Goal: Task Accomplishment & Management: Use online tool/utility

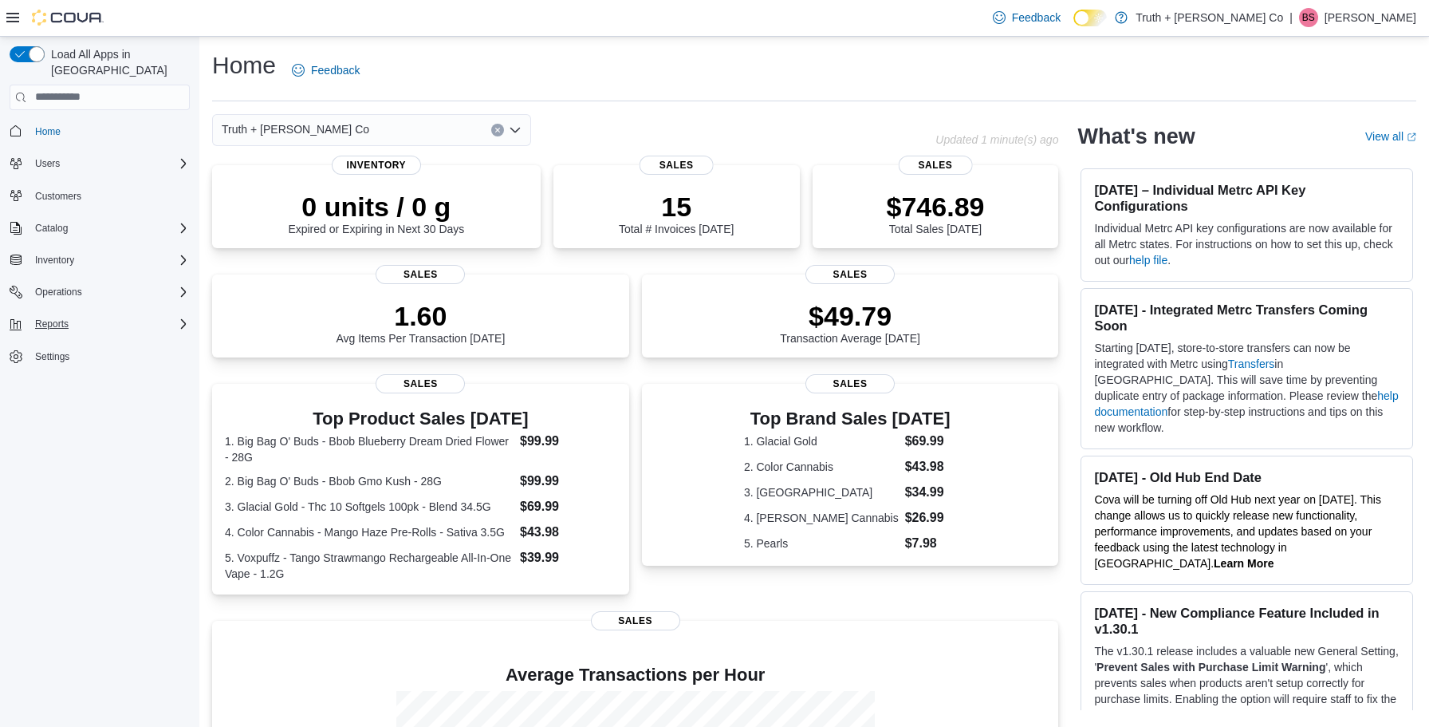
click at [66, 317] on span "Reports" at bounding box center [51, 323] width 33 height 13
click at [45, 384] on span "Reports" at bounding box center [45, 390] width 33 height 13
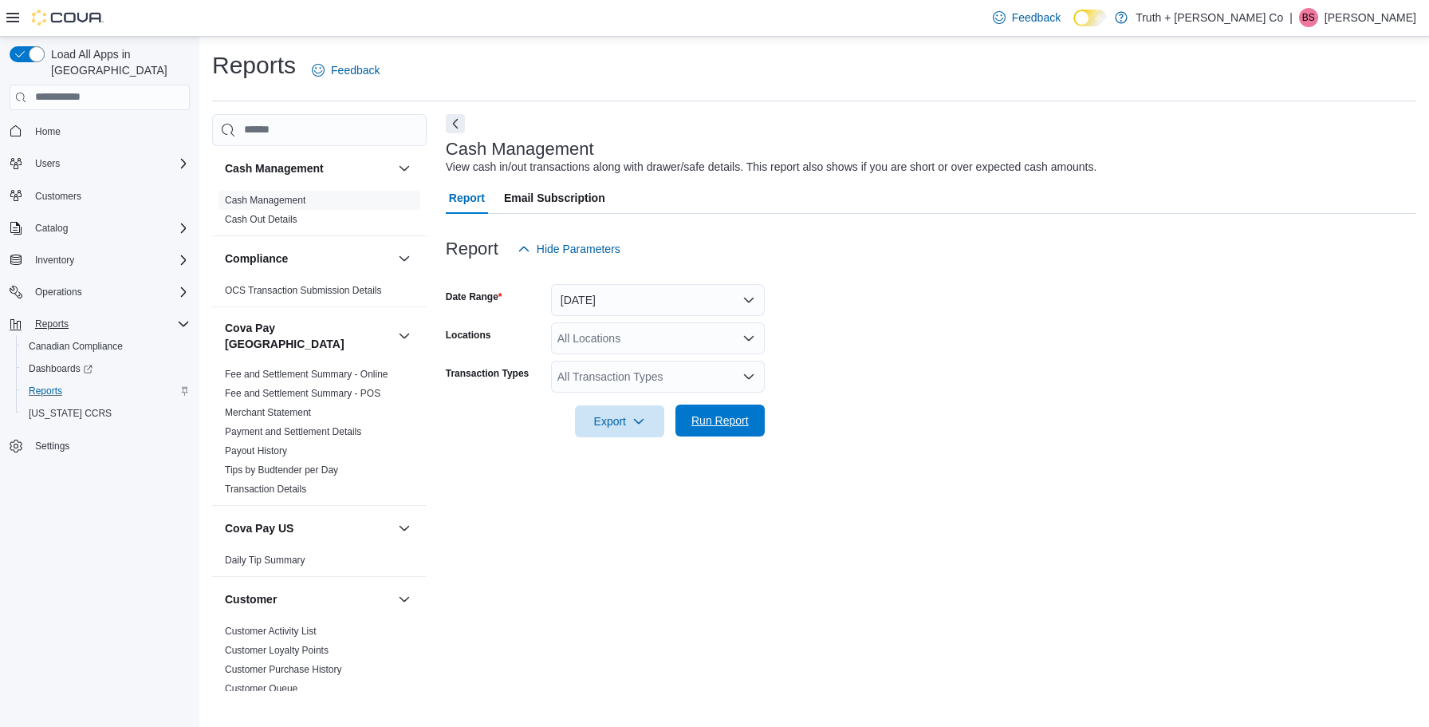
click at [715, 415] on span "Run Report" at bounding box center [720, 420] width 57 height 16
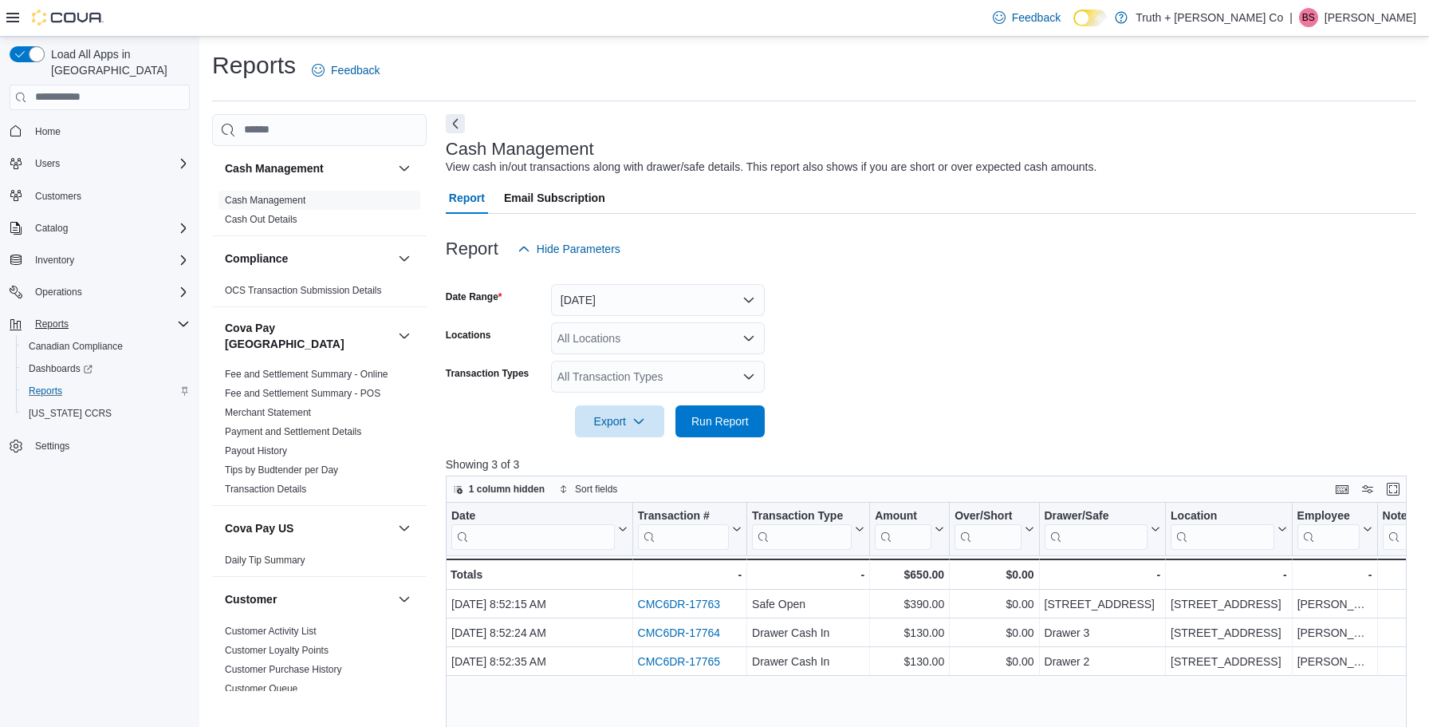
click at [747, 299] on button "[DATE]" at bounding box center [658, 300] width 214 height 32
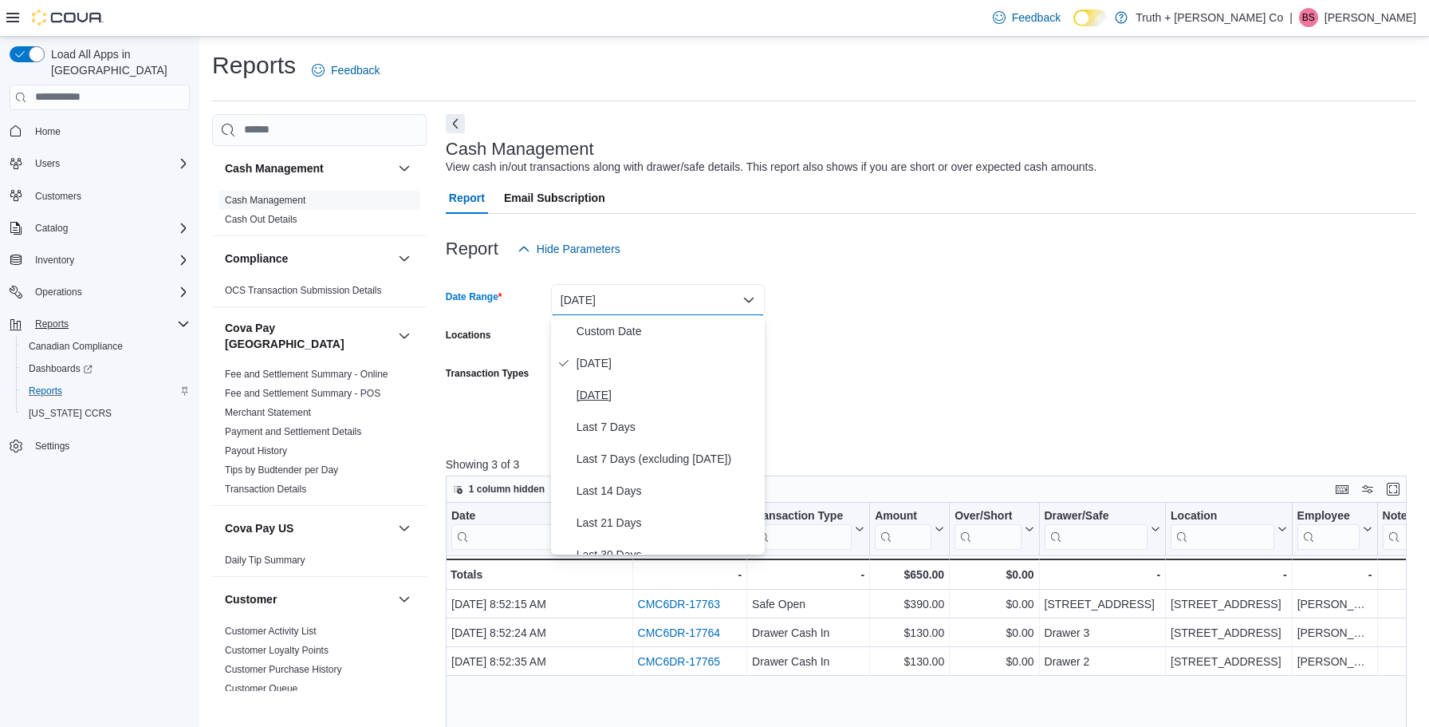
click at [605, 398] on span "[DATE]" at bounding box center [668, 394] width 182 height 19
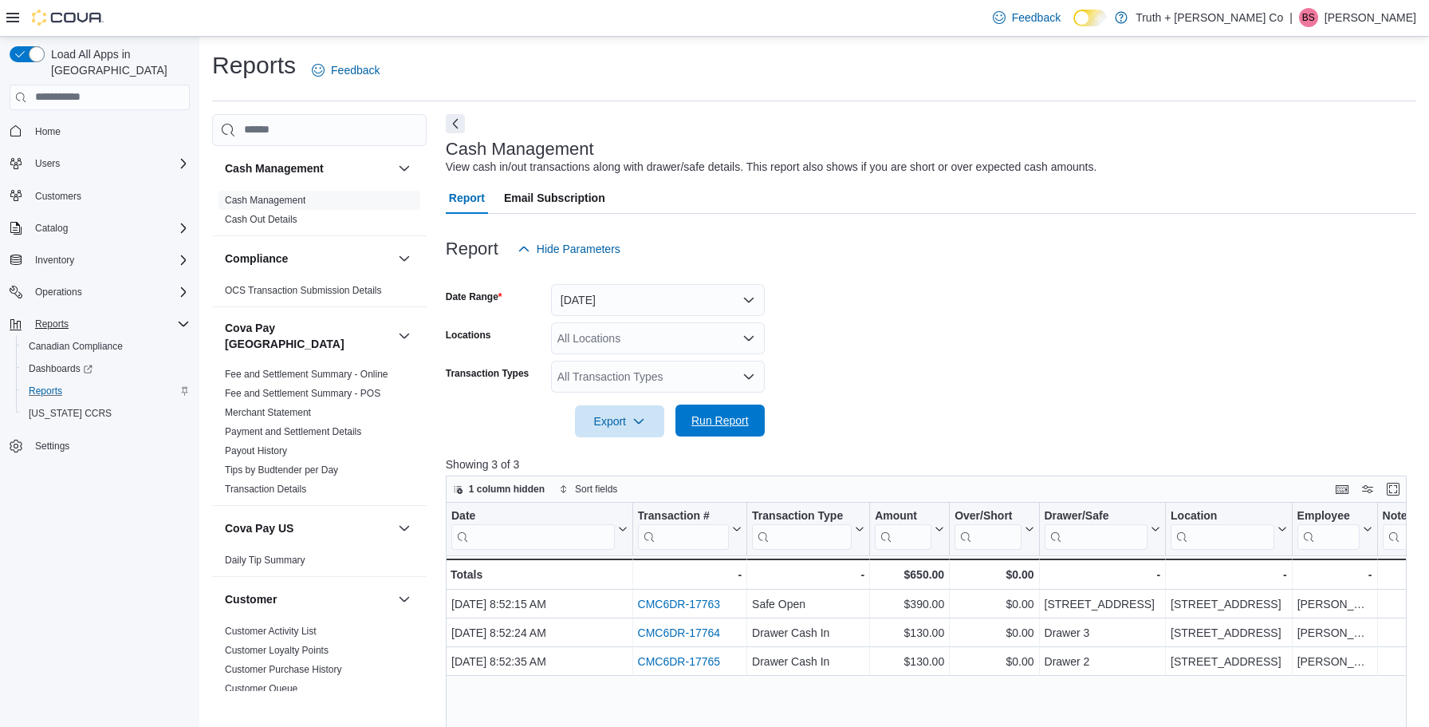
click at [712, 419] on span "Run Report" at bounding box center [720, 420] width 57 height 16
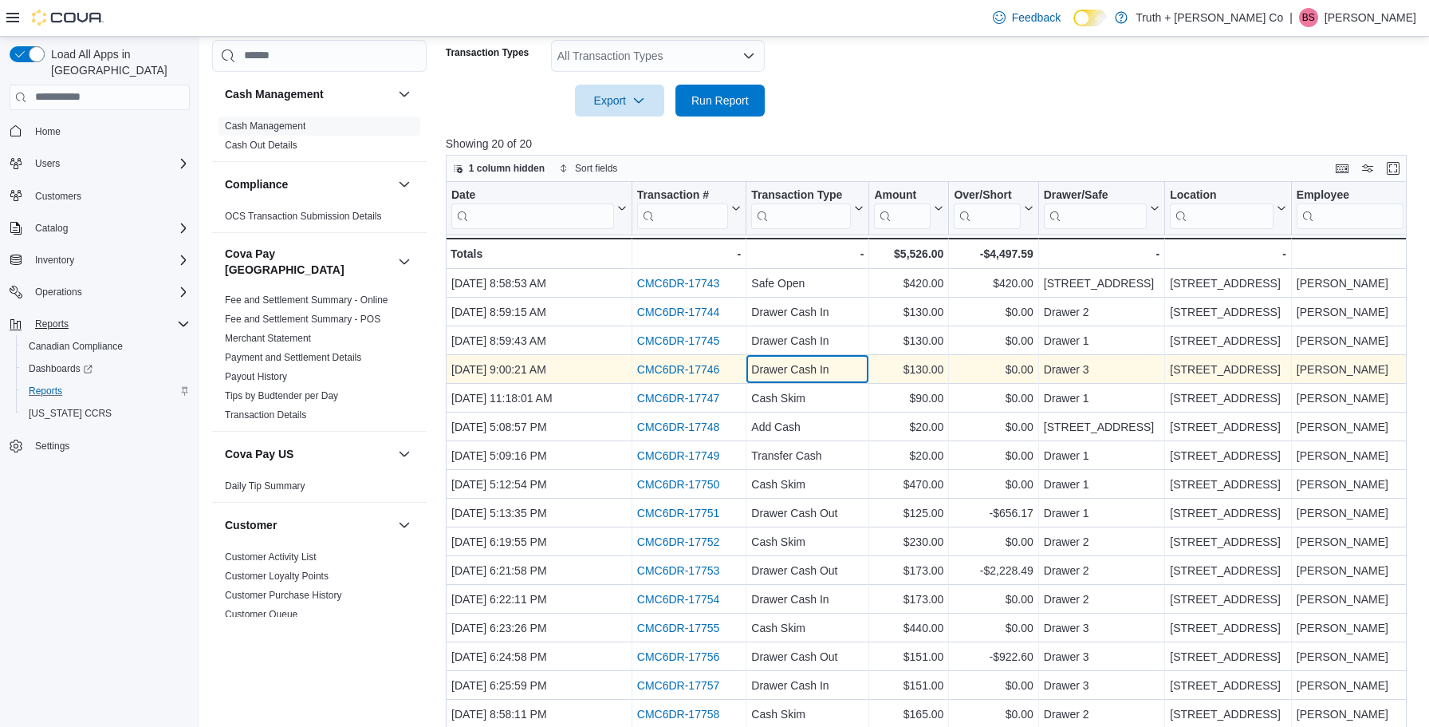
click at [832, 374] on div "Drawer Cash In" at bounding box center [807, 369] width 112 height 19
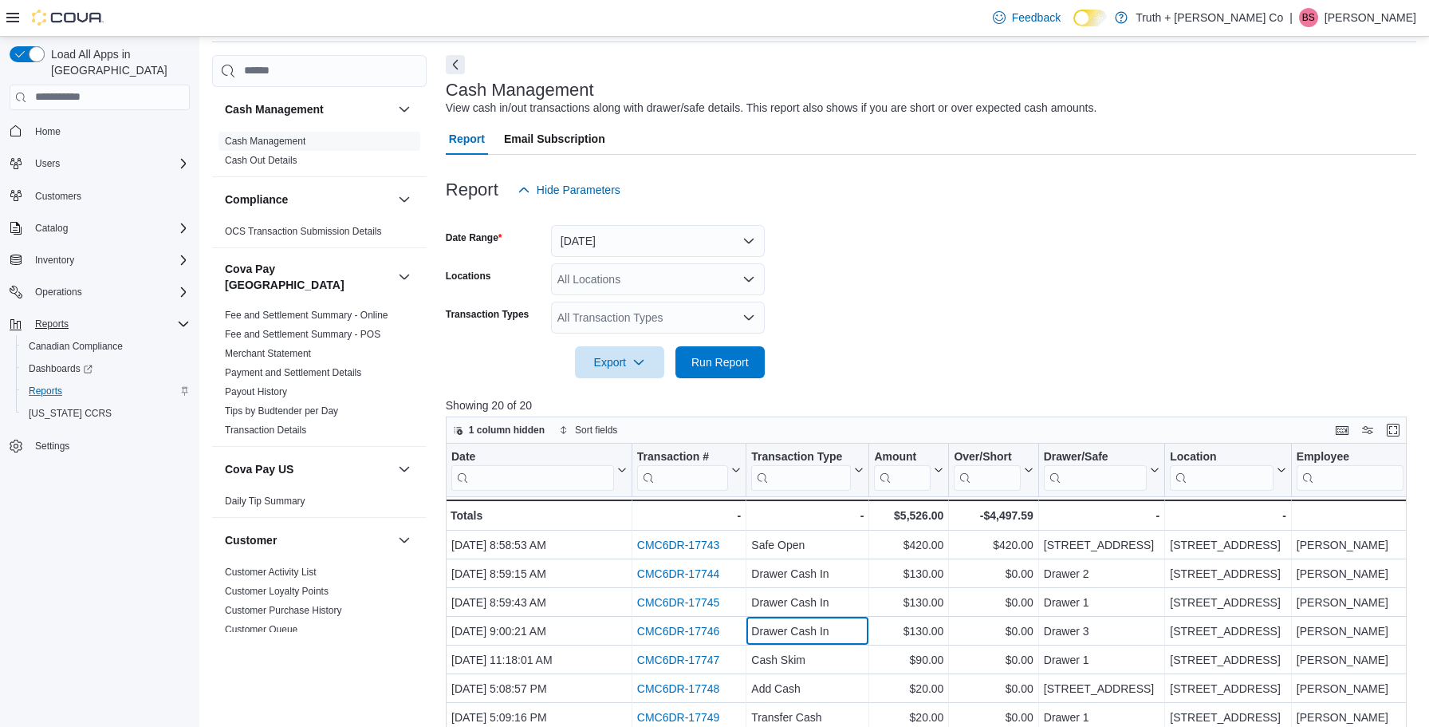
scroll to position [63, 0]
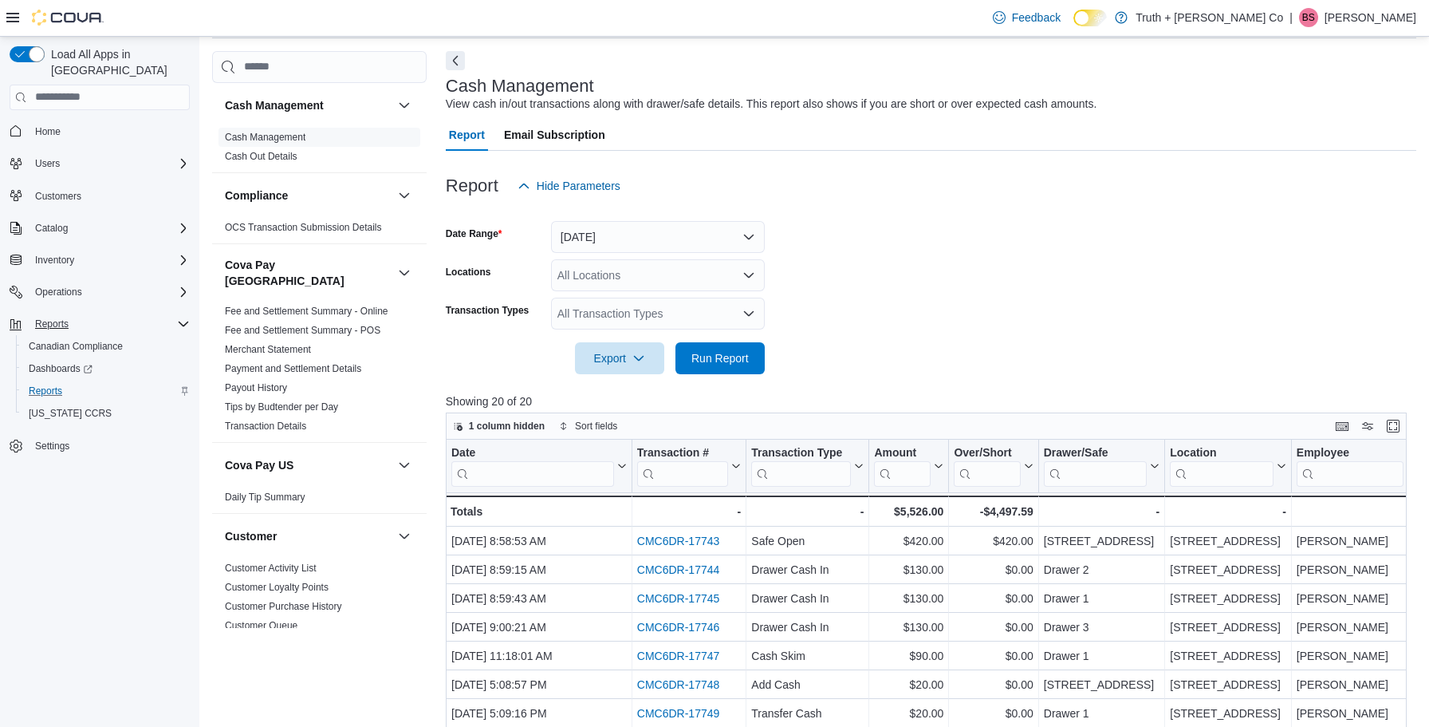
click at [748, 236] on button "[DATE]" at bounding box center [658, 237] width 214 height 32
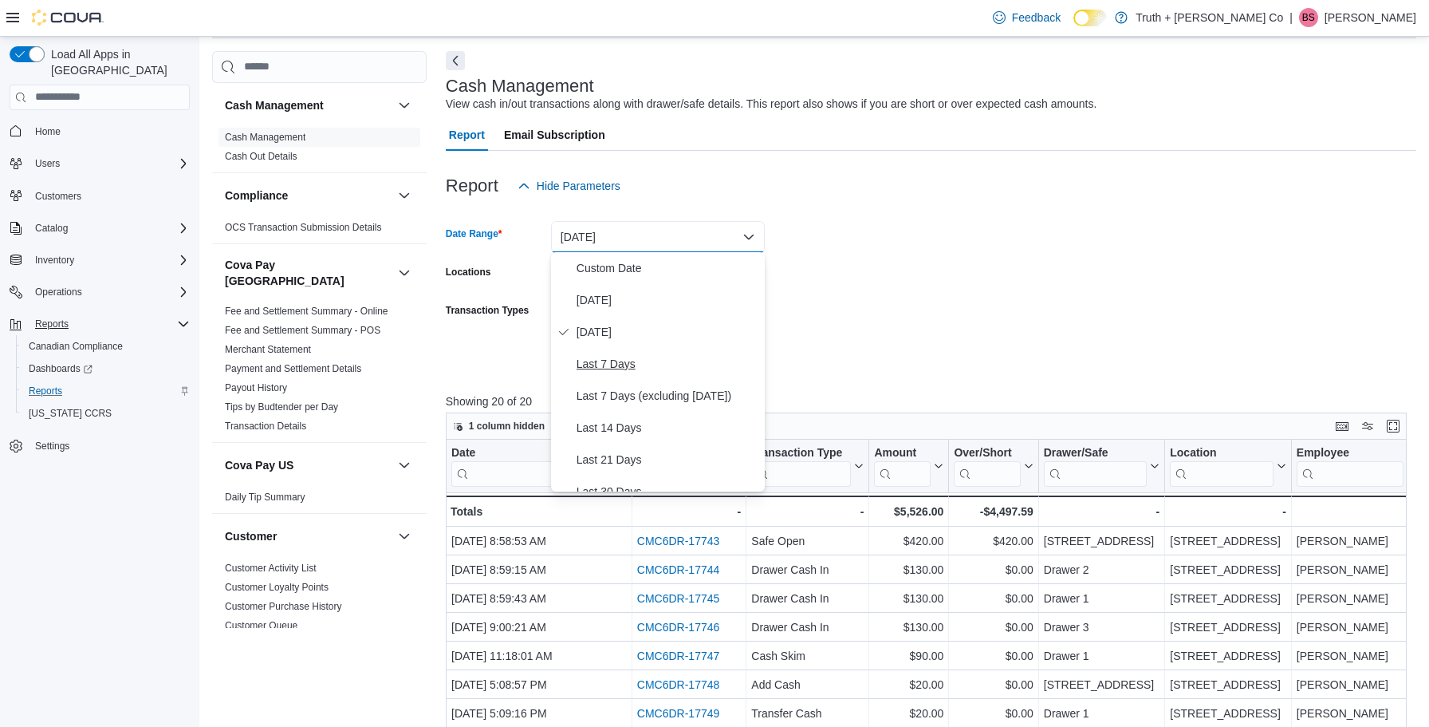
click at [617, 362] on span "Last 7 Days" at bounding box center [668, 363] width 182 height 19
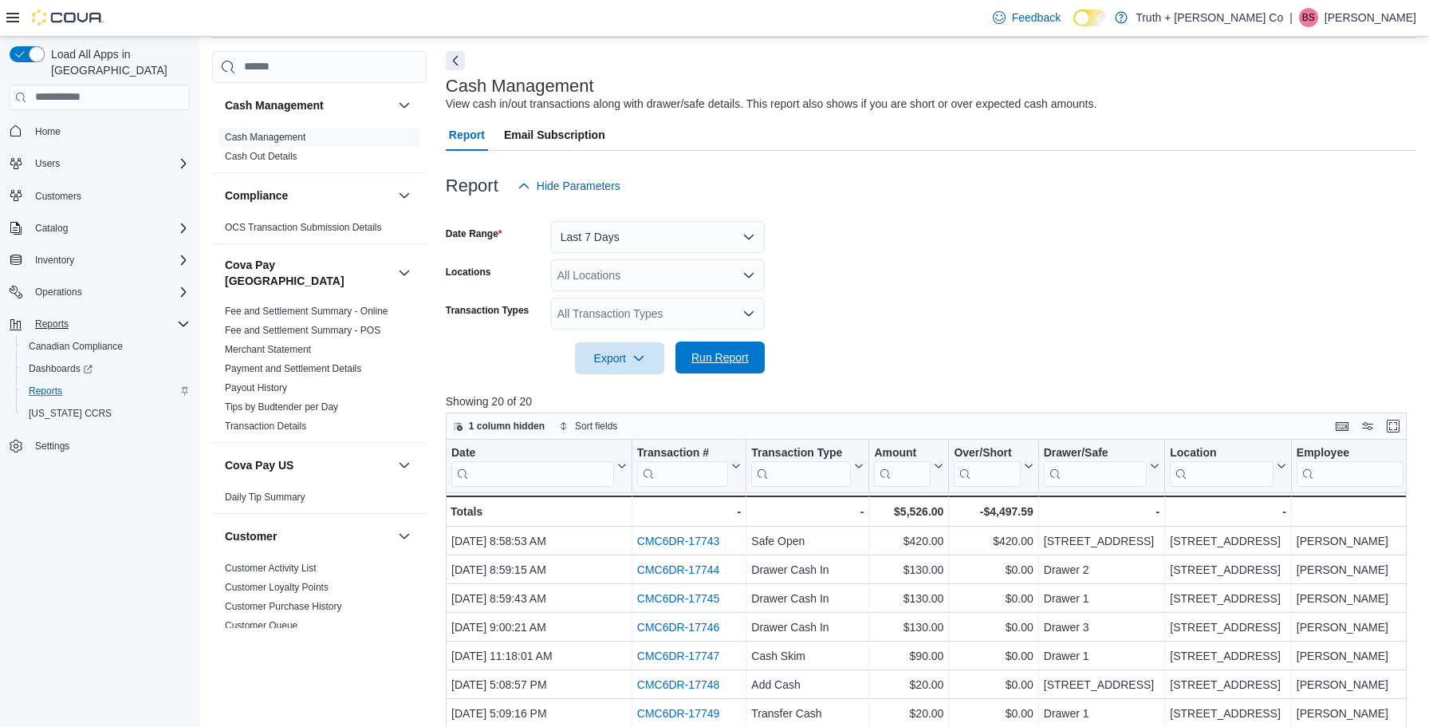
click at [723, 358] on span "Run Report" at bounding box center [720, 357] width 57 height 16
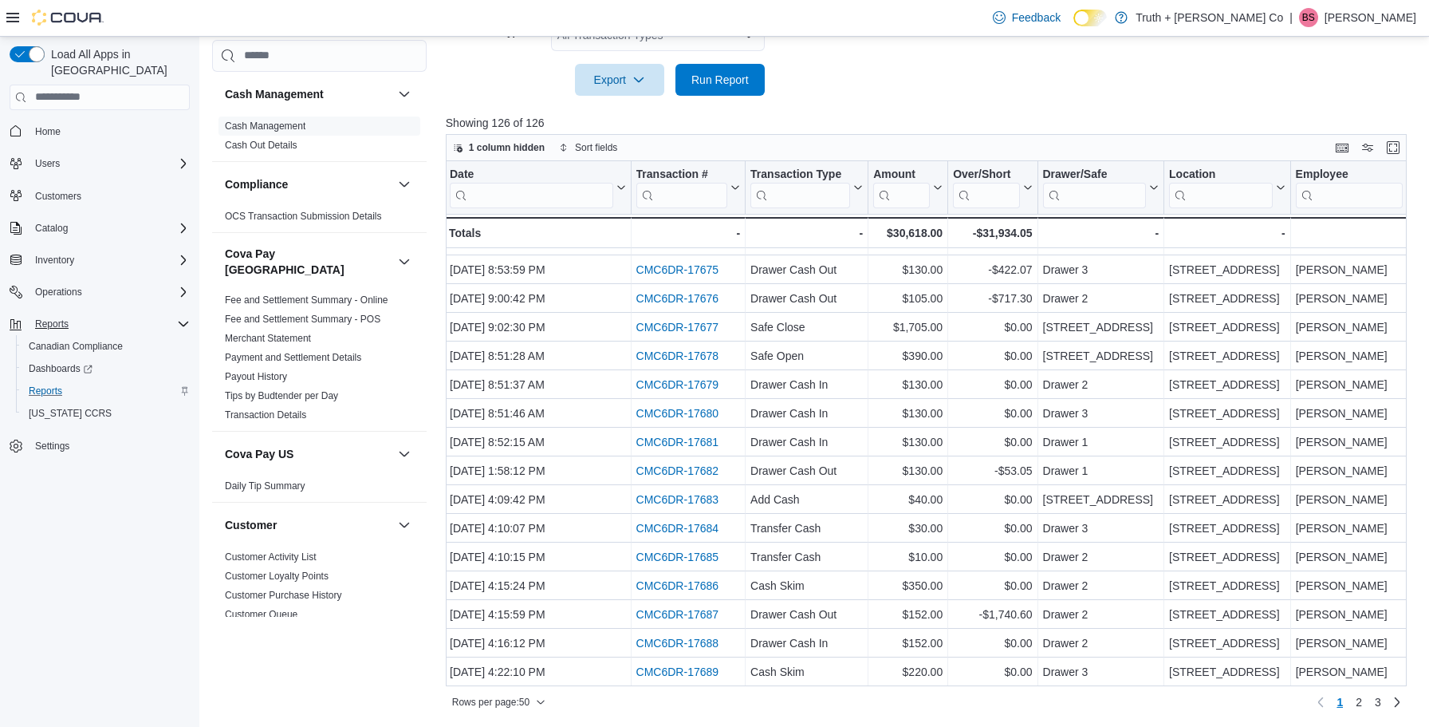
scroll to position [998, 1]
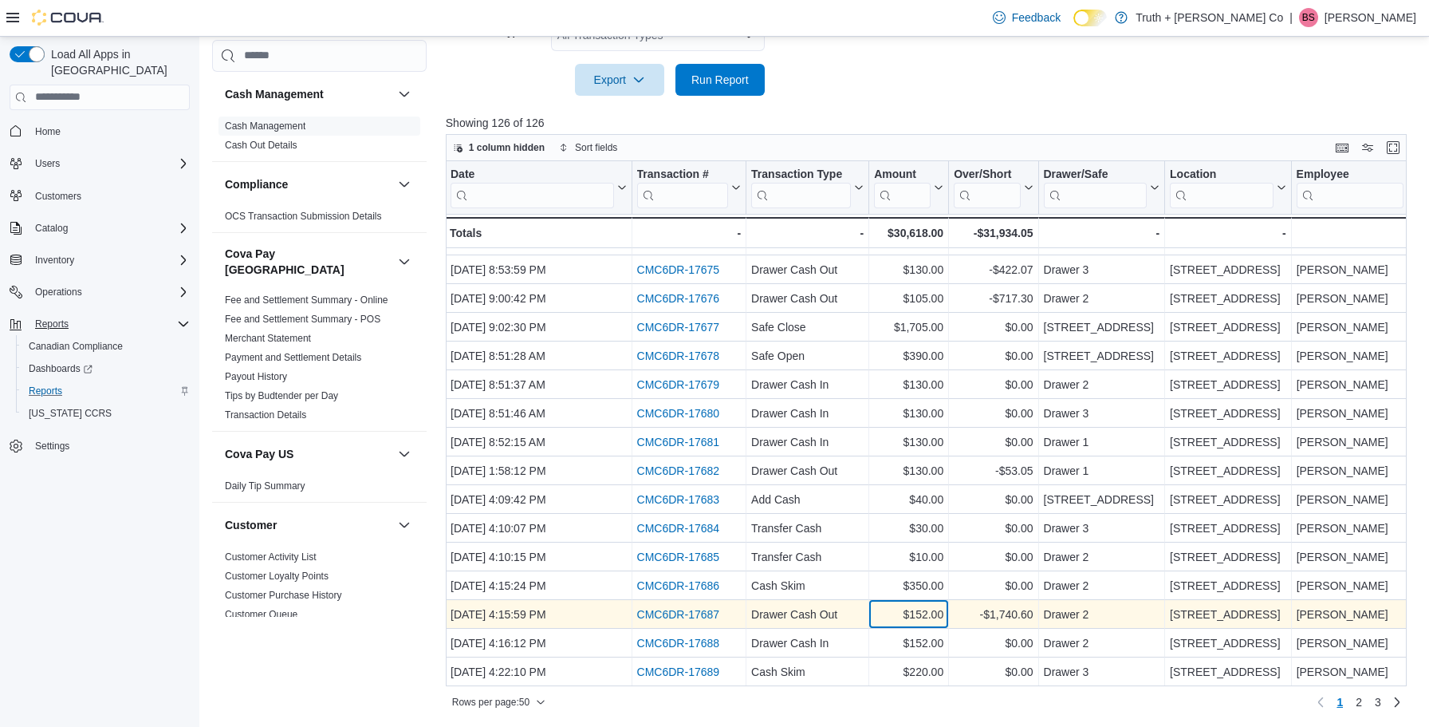
click at [879, 602] on div "$152.00 - Amount, column 4, row 48" at bounding box center [909, 614] width 80 height 29
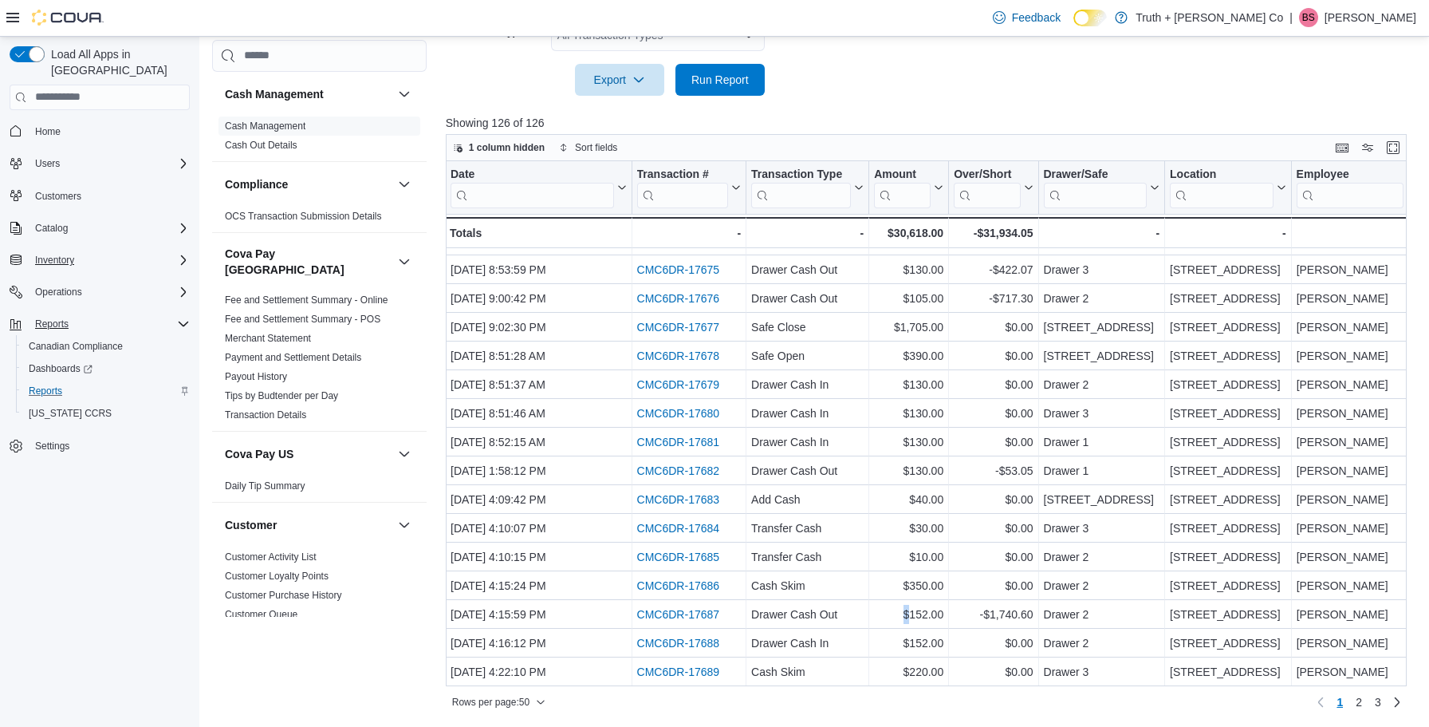
drag, startPoint x: 90, startPoint y: 270, endPoint x: 71, endPoint y: 254, distance: 24.9
click at [90, 282] on div "Operations" at bounding box center [109, 291] width 161 height 19
click at [63, 254] on span "Inventory" at bounding box center [54, 260] width 39 height 13
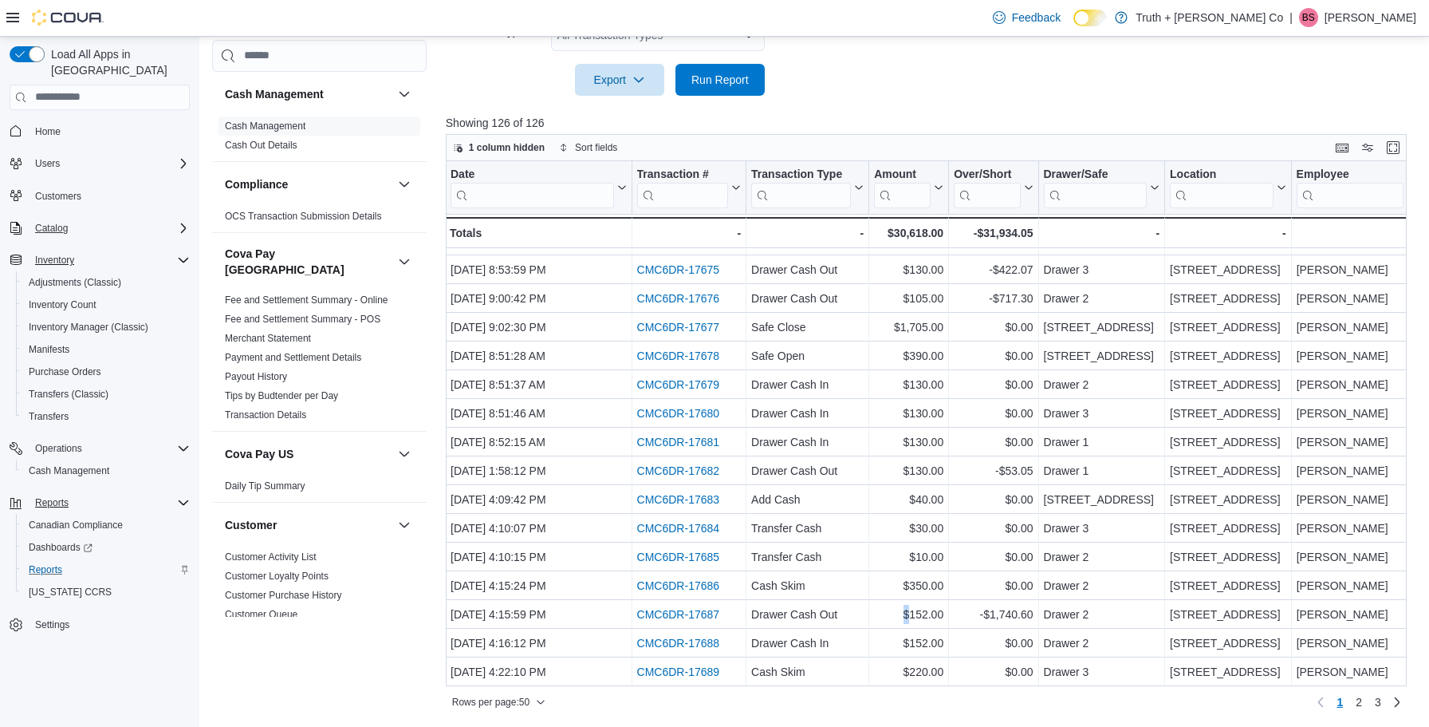
click at [57, 222] on span "Catalog" at bounding box center [51, 228] width 33 height 13
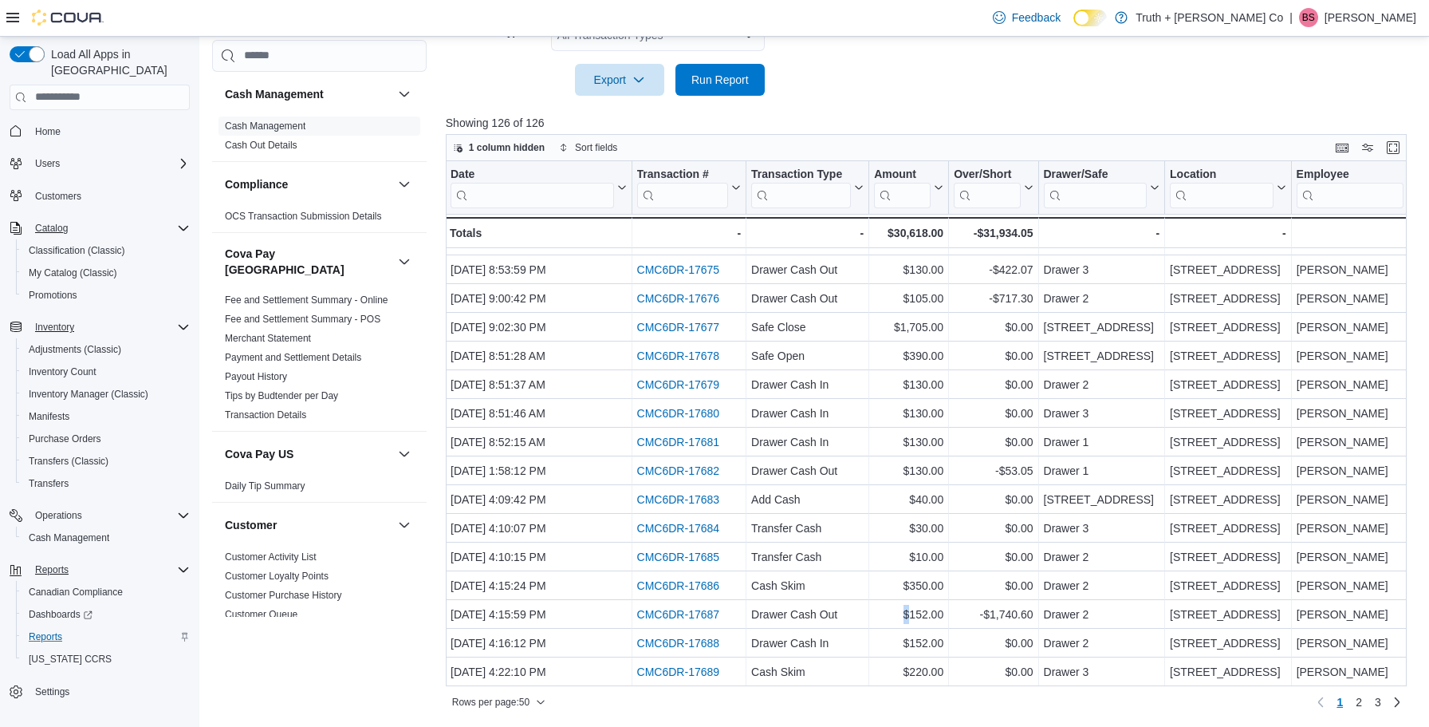
click at [57, 222] on span "Catalog" at bounding box center [51, 228] width 33 height 13
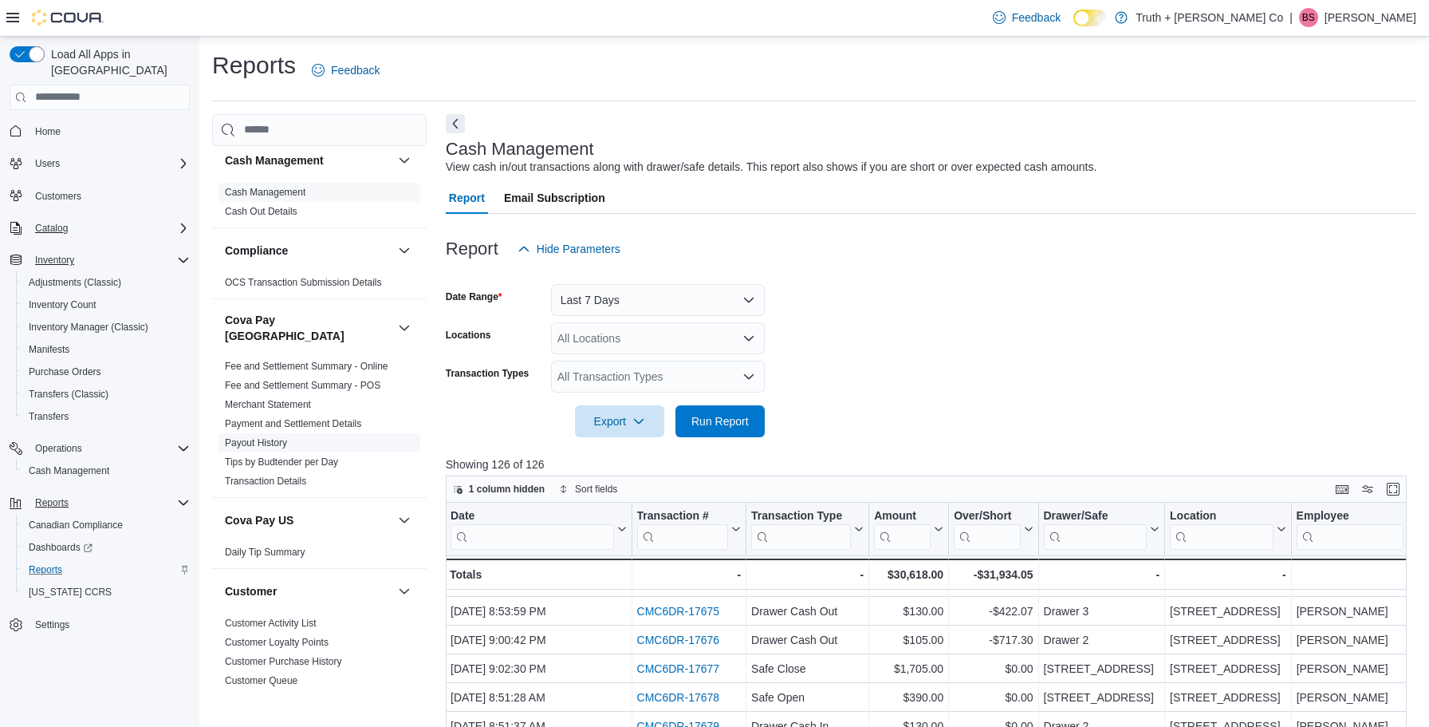
scroll to position [8, 0]
click at [455, 120] on button "Next" at bounding box center [455, 122] width 19 height 19
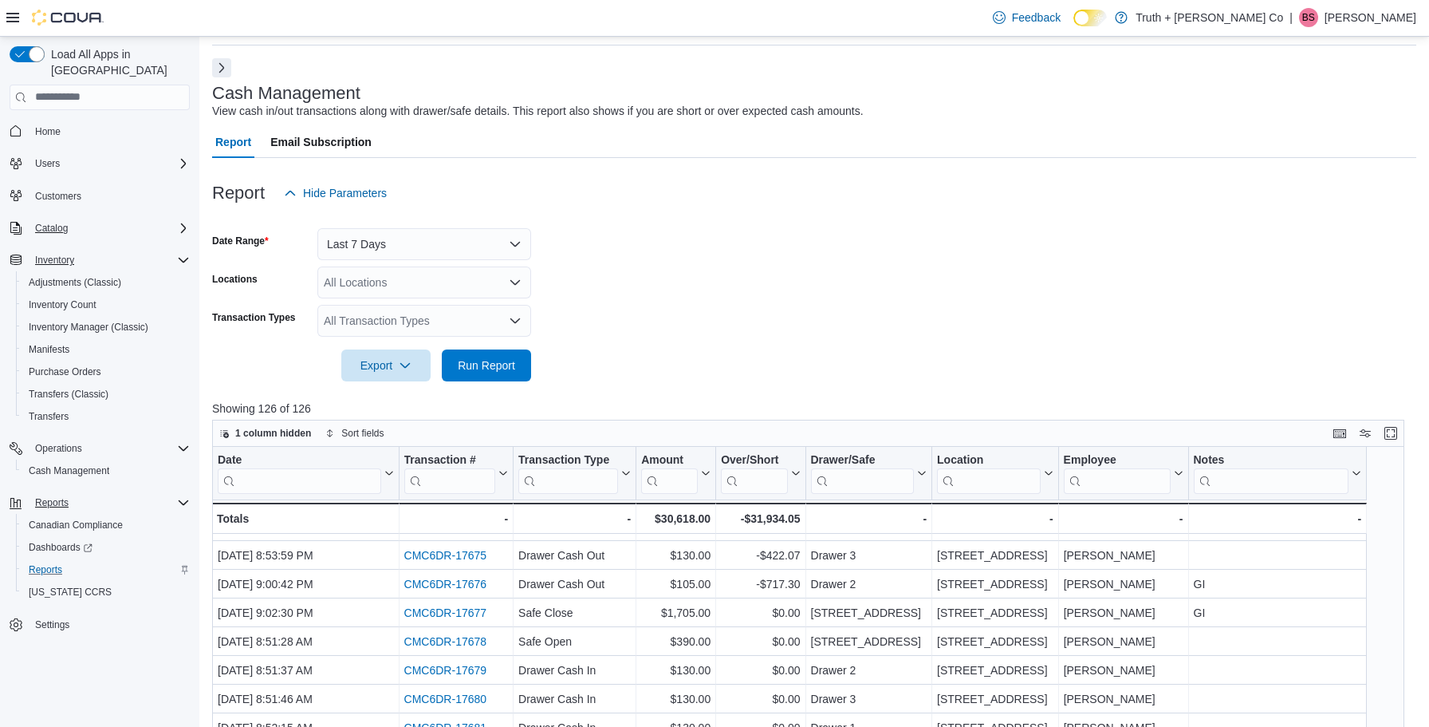
scroll to position [75, 0]
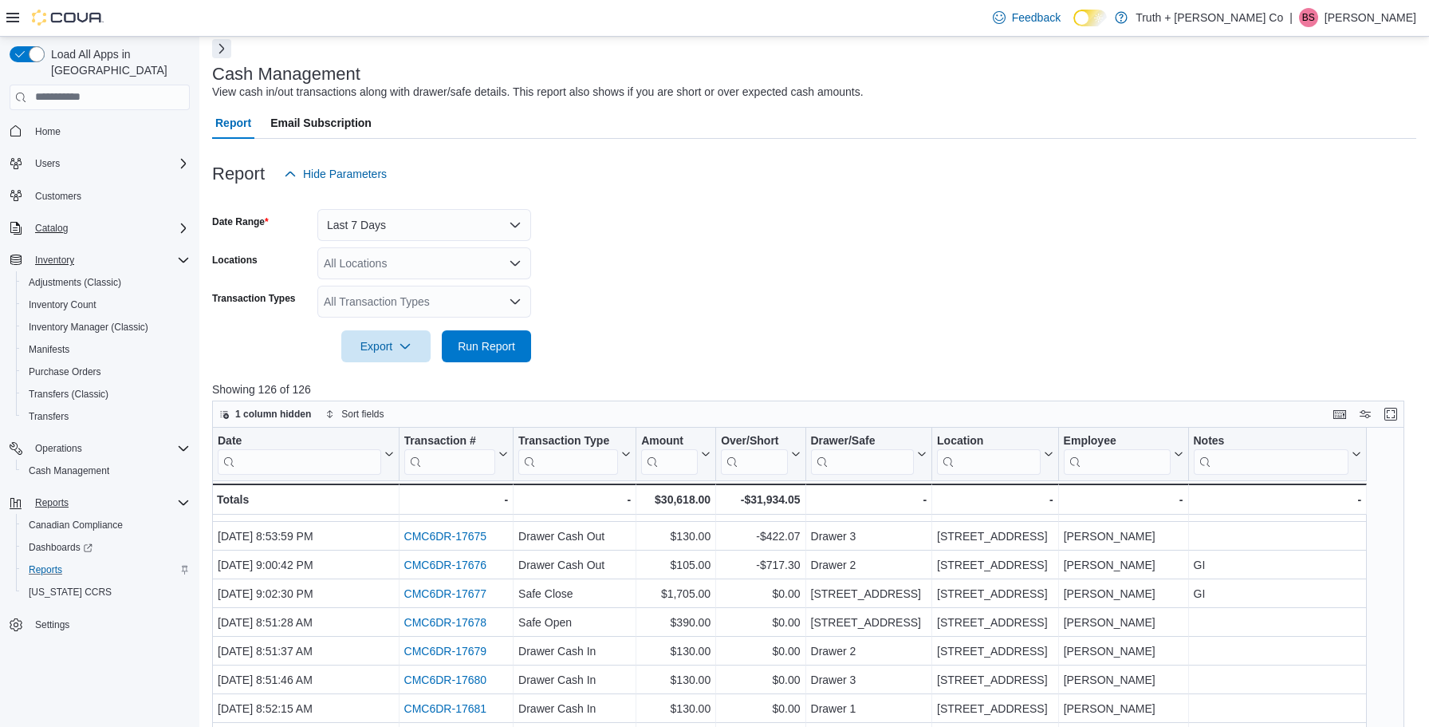
click at [62, 496] on span "Reports" at bounding box center [51, 502] width 33 height 13
click at [41, 496] on span "Reports" at bounding box center [51, 502] width 33 height 13
click at [51, 563] on span "Reports" at bounding box center [45, 569] width 33 height 13
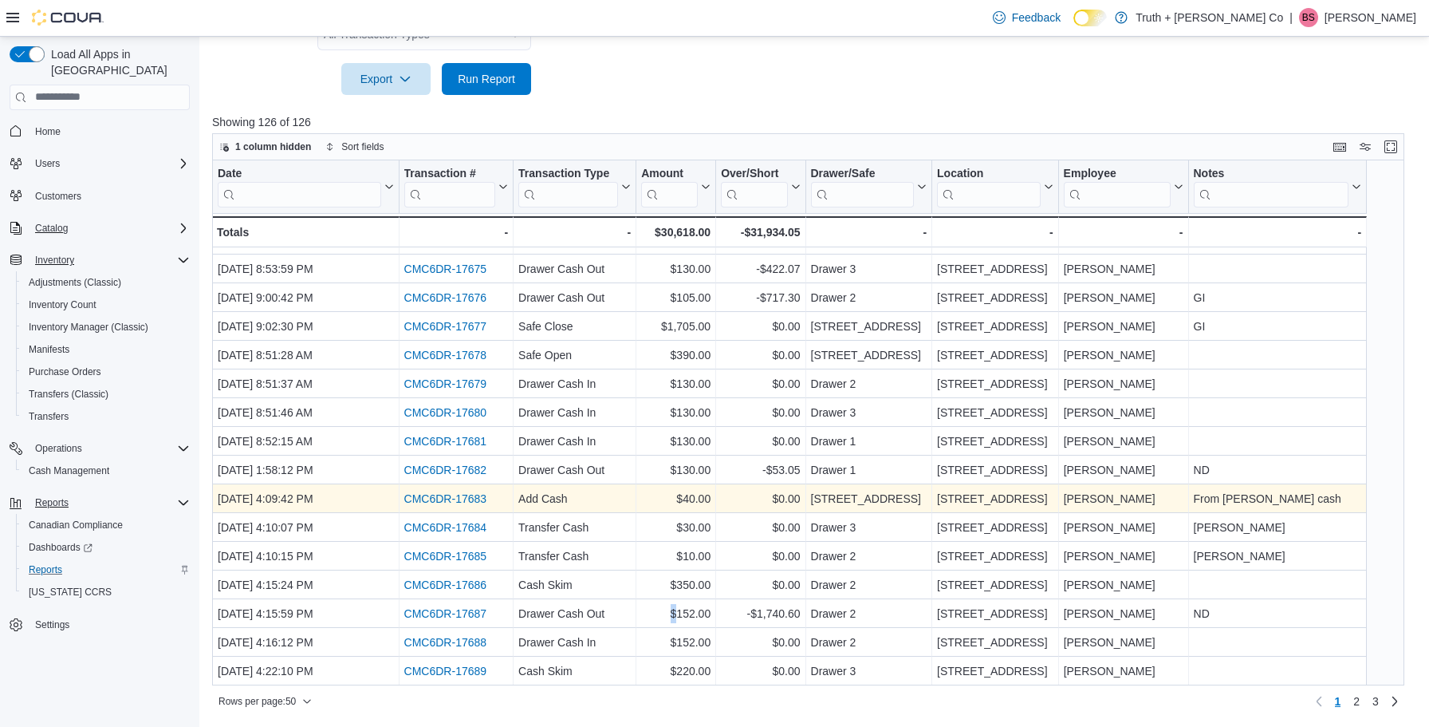
scroll to position [341, 0]
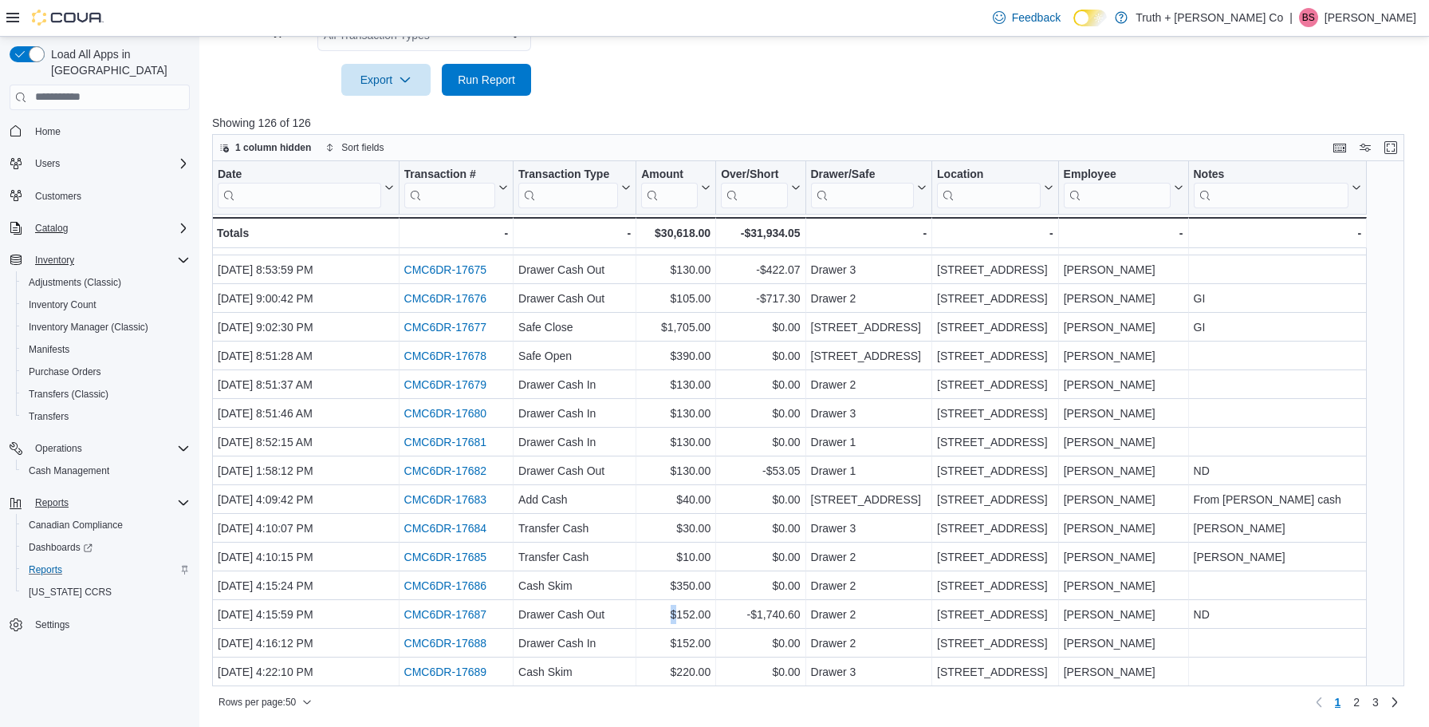
click at [53, 493] on span "Reports" at bounding box center [51, 502] width 33 height 19
click at [58, 496] on span "Reports" at bounding box center [51, 502] width 33 height 13
click at [53, 563] on span "Reports" at bounding box center [45, 569] width 33 height 13
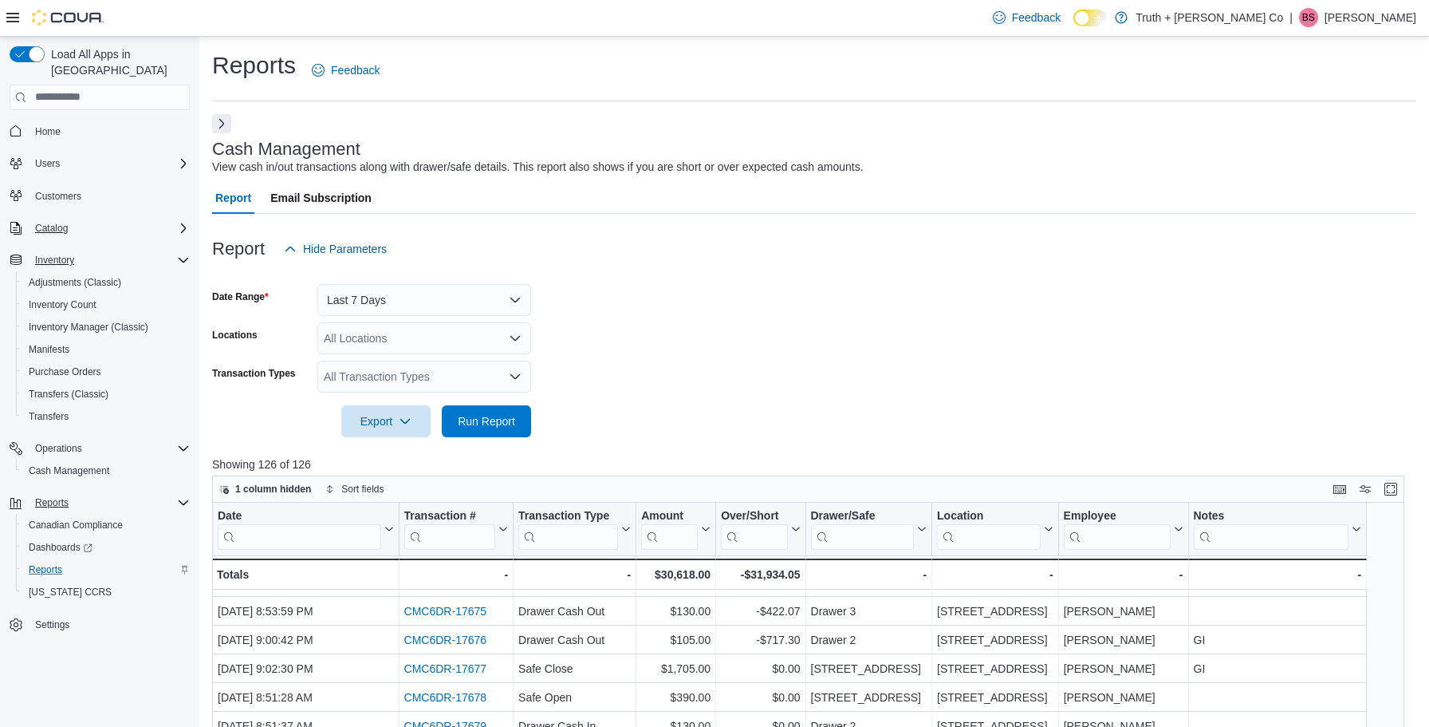
scroll to position [0, 0]
click at [219, 121] on button "Next" at bounding box center [221, 122] width 19 height 19
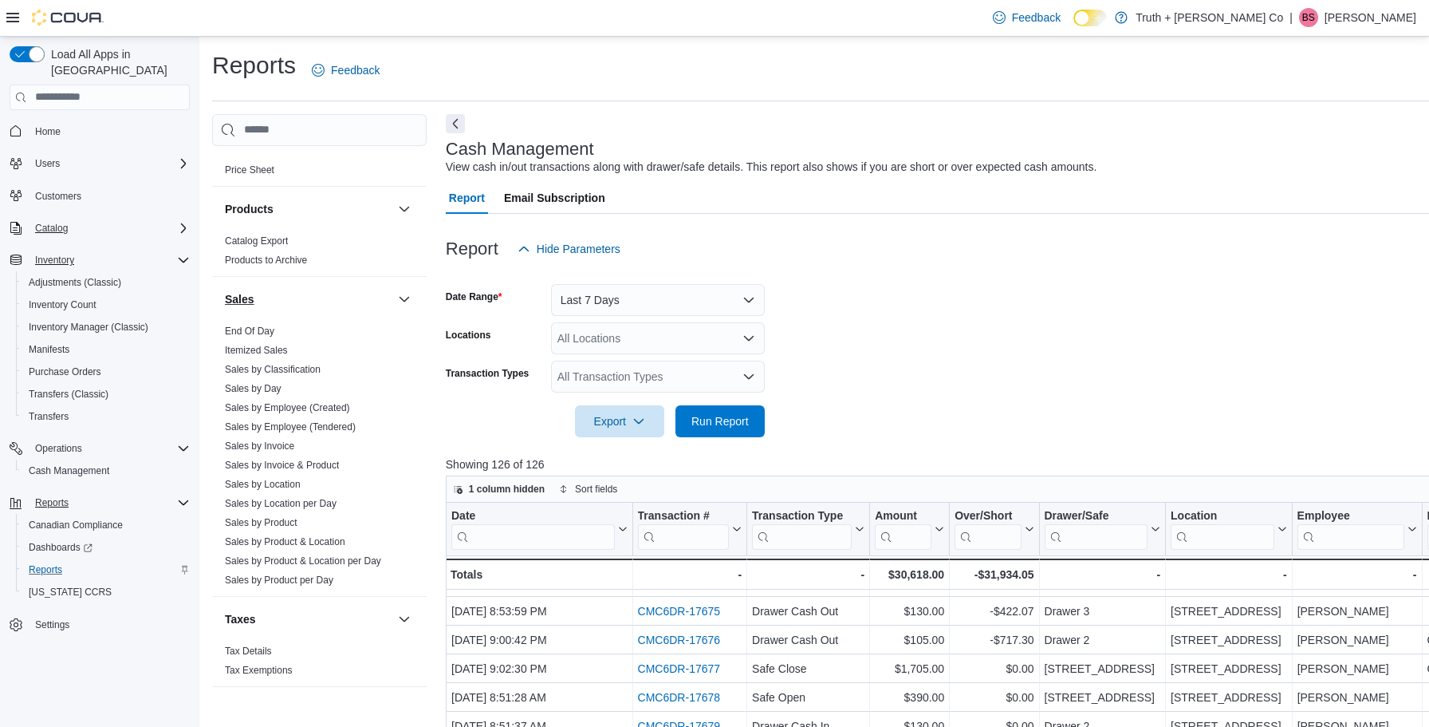
scroll to position [1250, 0]
click at [248, 326] on link "End Of Day" at bounding box center [249, 331] width 49 height 11
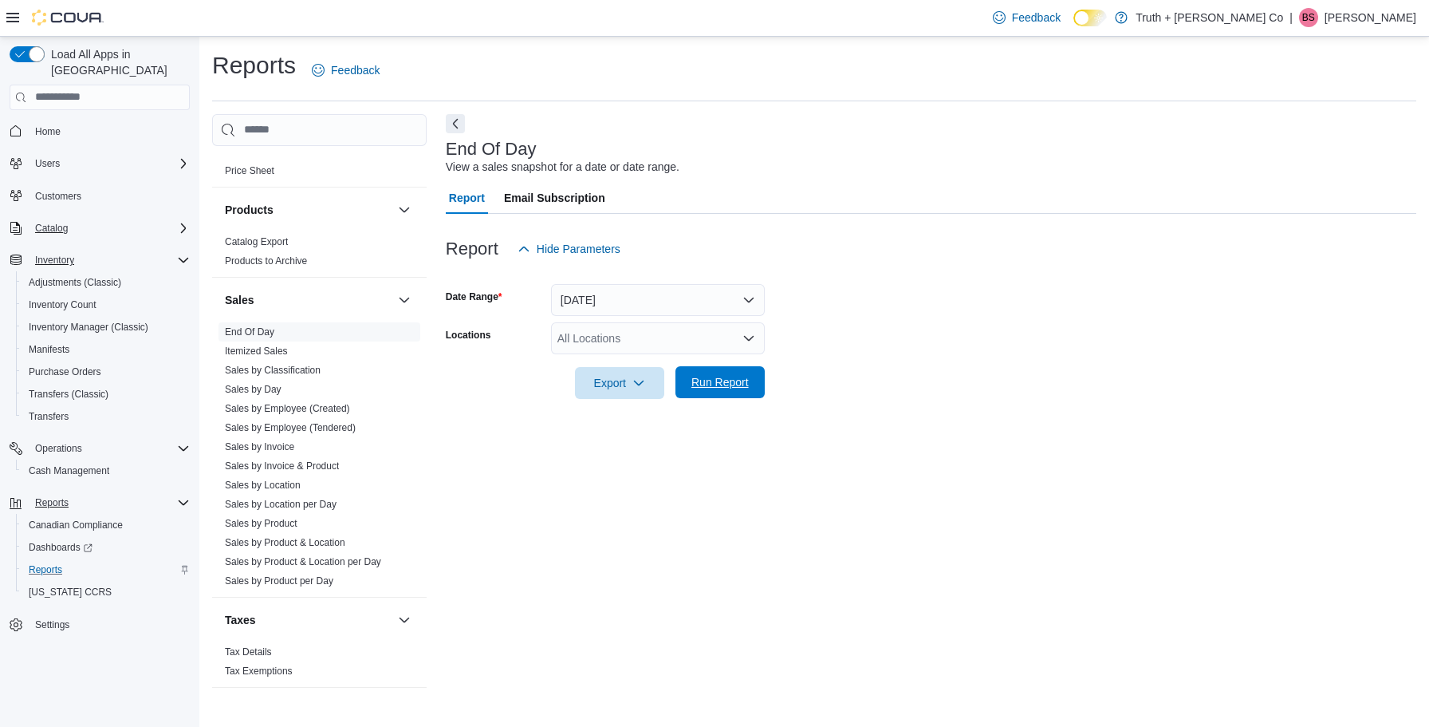
click at [727, 383] on span "Run Report" at bounding box center [720, 382] width 57 height 16
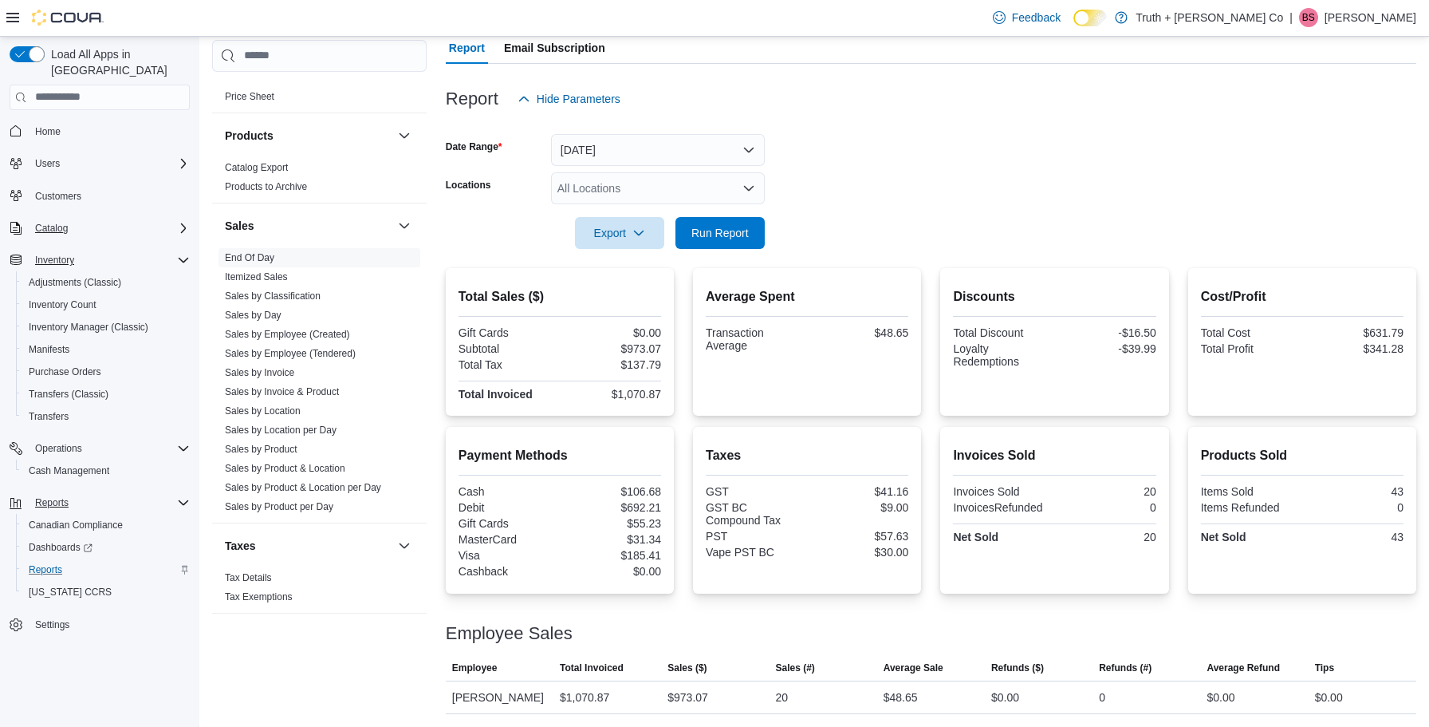
scroll to position [150, 0]
click at [521, 319] on div "Total Sales ($) Gift Cards $0.00 Subtotal $973.07 Total Tax $137.79 Total Invoi…" at bounding box center [560, 345] width 203 height 116
click at [722, 225] on span "Run Report" at bounding box center [720, 232] width 57 height 16
click at [728, 231] on span "Run Report" at bounding box center [720, 232] width 57 height 16
click at [933, 183] on form "Date Range [DATE] Locations All Locations Export Run Report" at bounding box center [931, 182] width 971 height 134
